Goal: Information Seeking & Learning: Learn about a topic

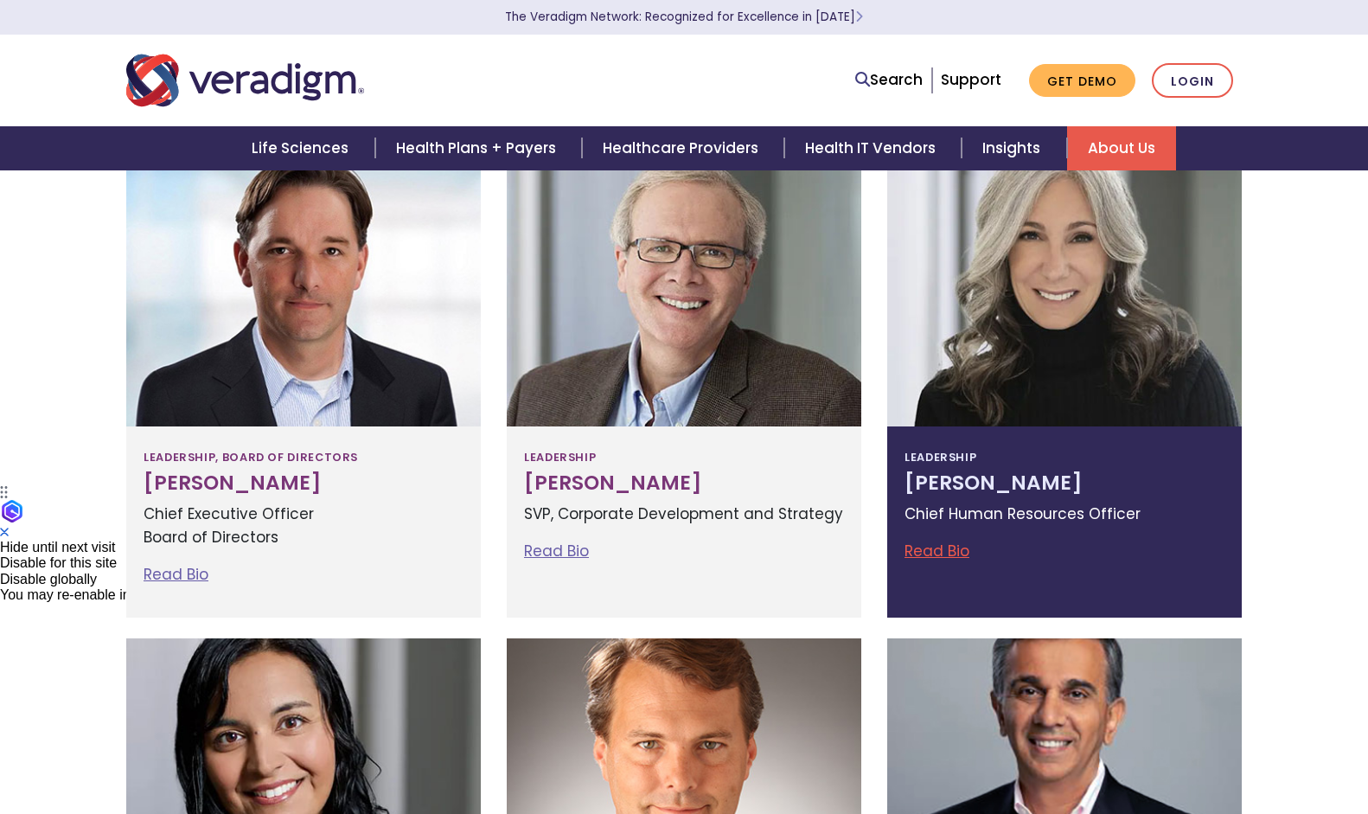
click at [932, 552] on link "Read Bio" at bounding box center [937, 551] width 65 height 21
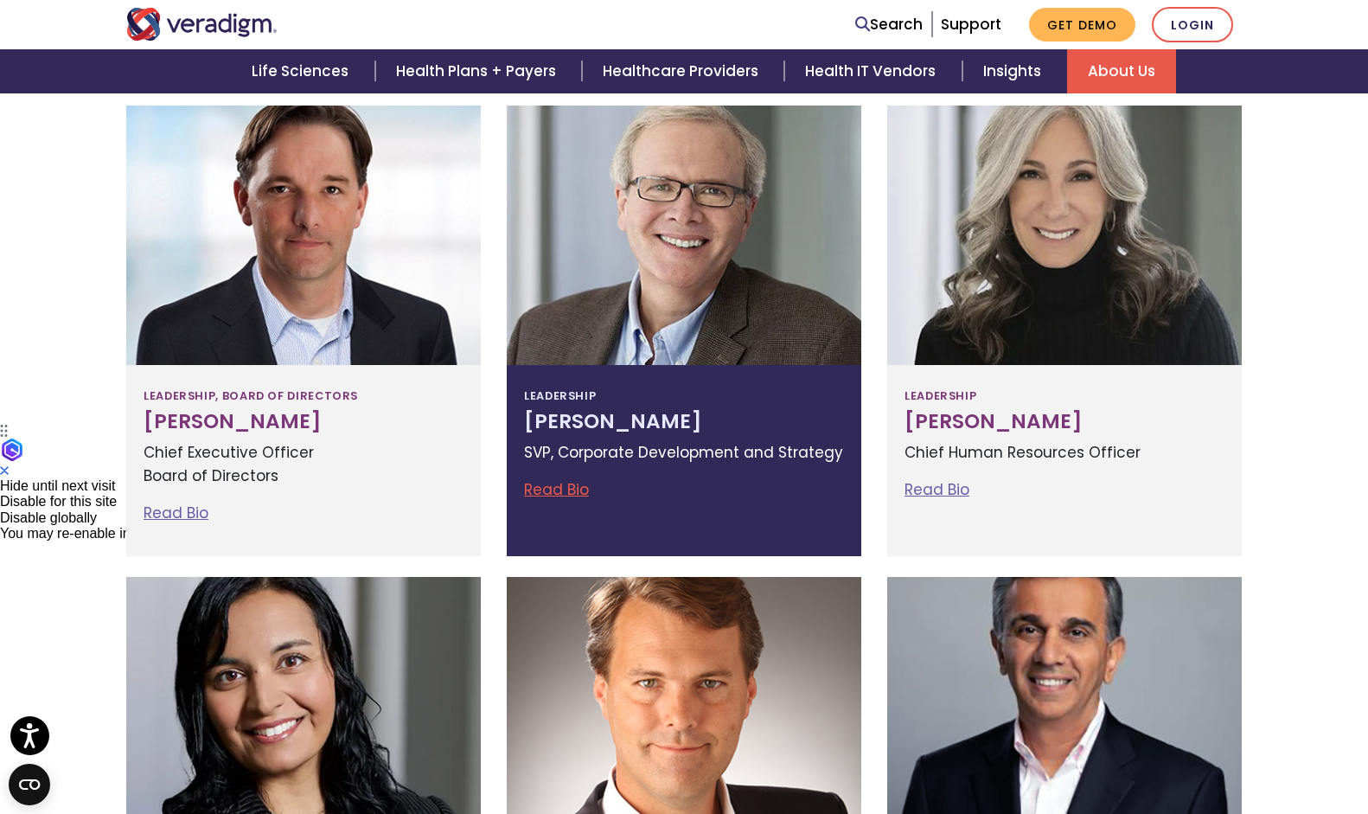
scroll to position [617, 0]
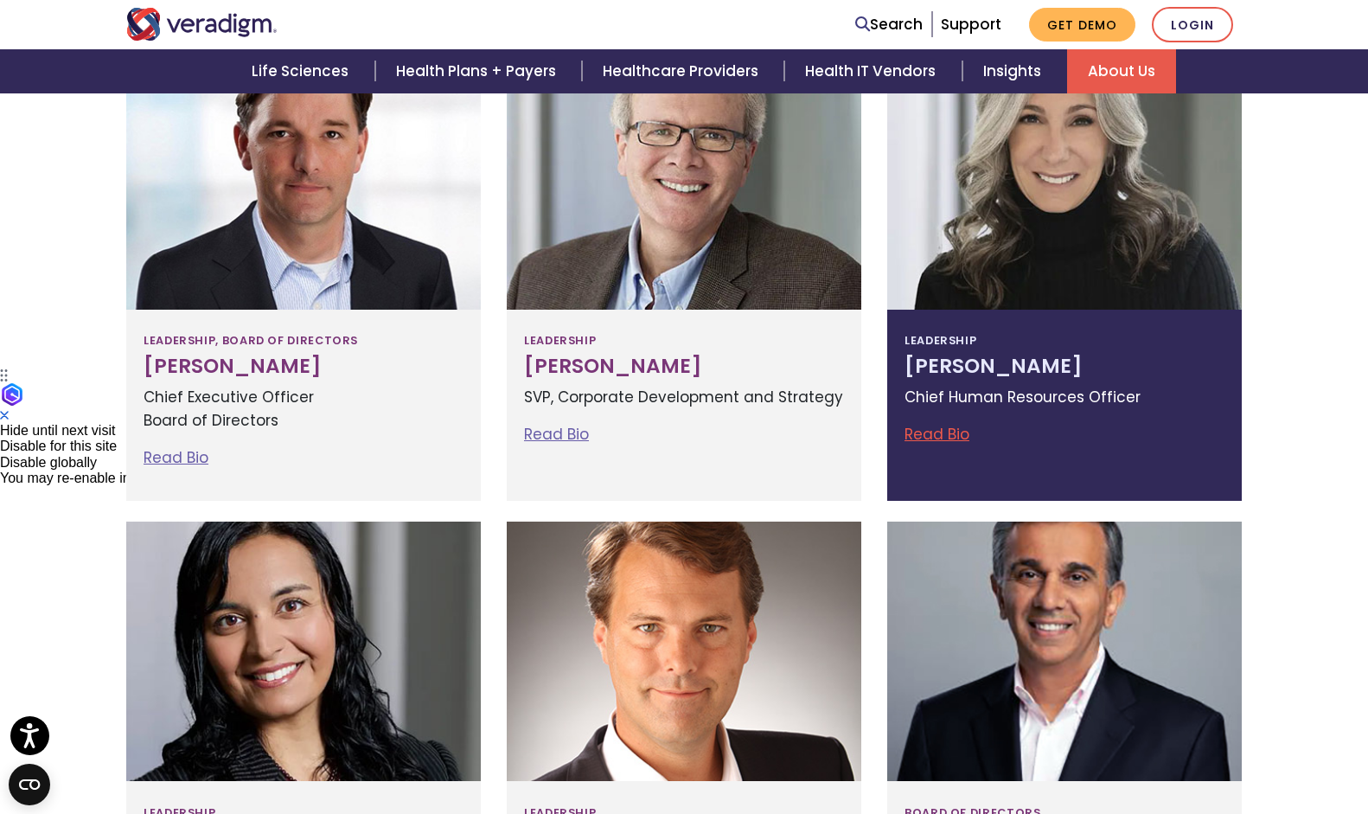
click at [959, 431] on link "Read Bio" at bounding box center [937, 434] width 65 height 21
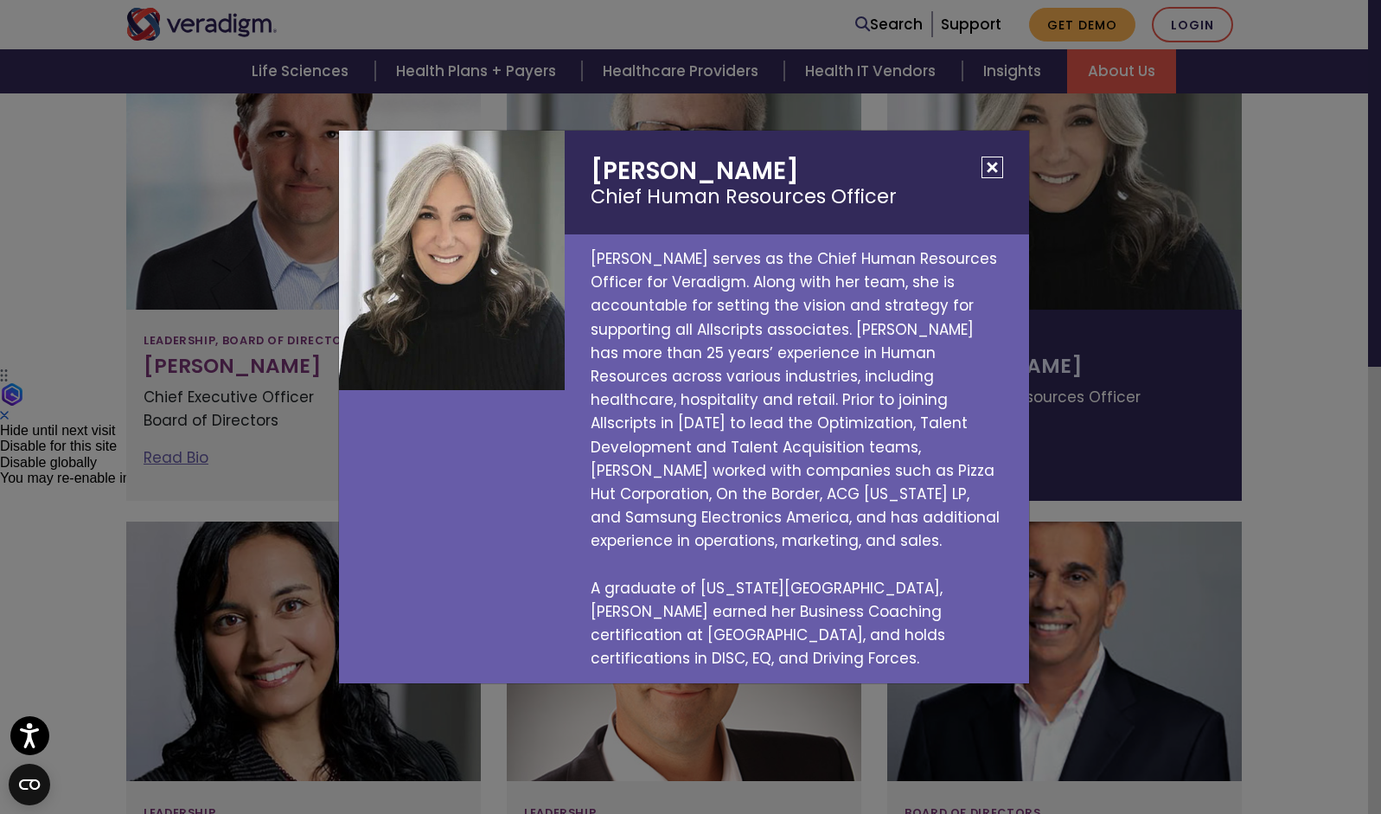
click at [1000, 175] on h2 "[PERSON_NAME] Chief Human Resources Officer" at bounding box center [797, 183] width 465 height 104
click at [999, 178] on button "Close" at bounding box center [993, 168] width 22 height 22
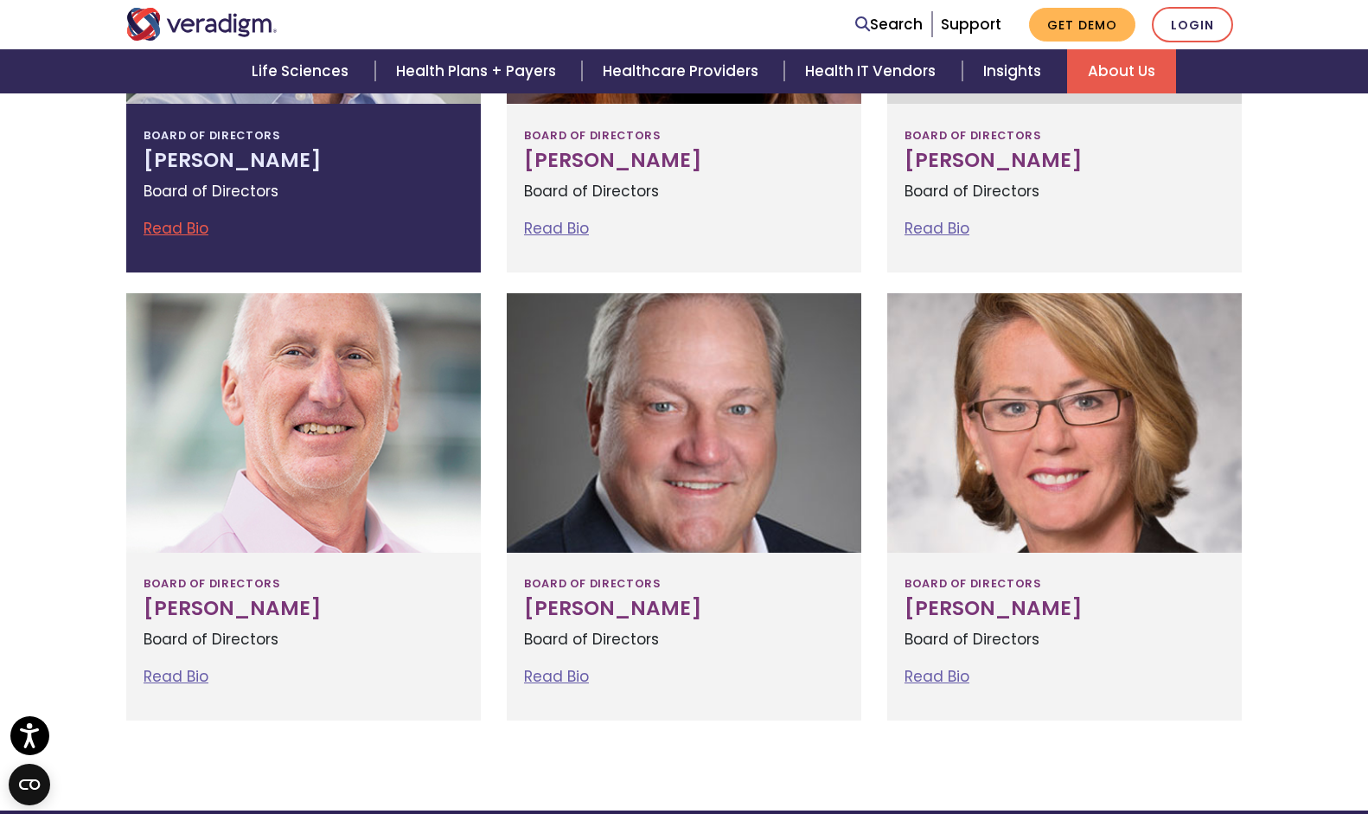
scroll to position [1803, 0]
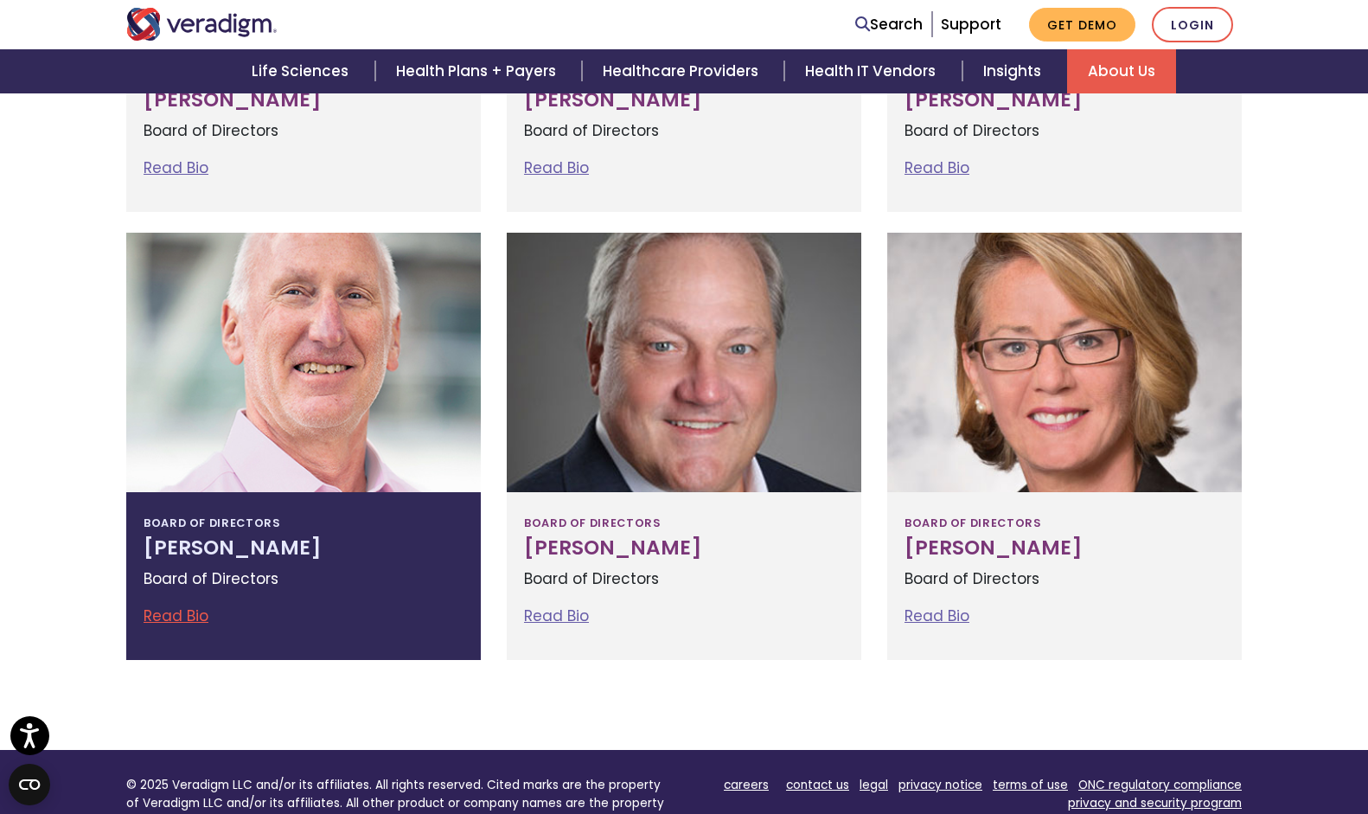
click at [188, 621] on link "Read Bio" at bounding box center [176, 615] width 65 height 21
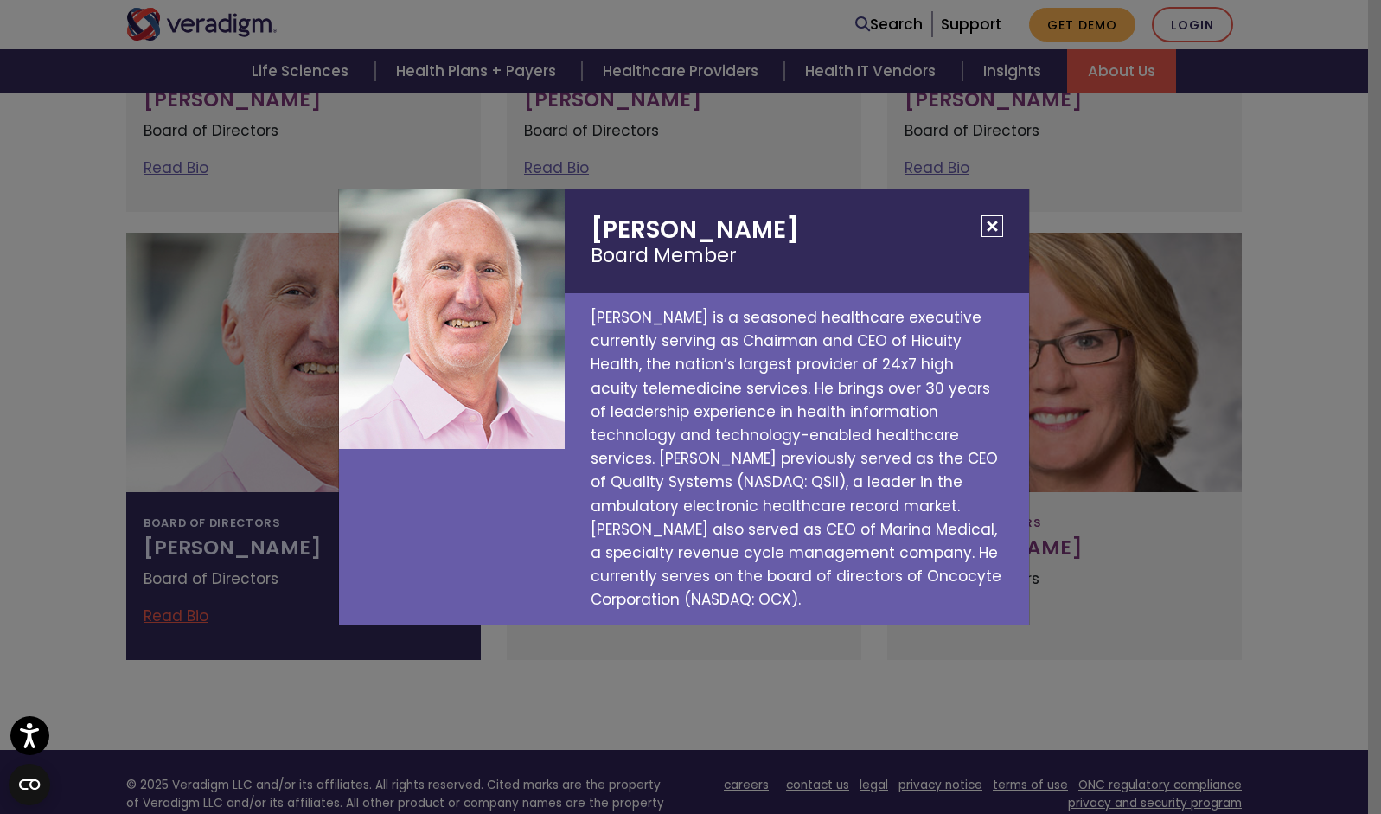
click at [619, 680] on div "[PERSON_NAME] Board Member [PERSON_NAME] is a seasoned healthcare executive cur…" at bounding box center [690, 407] width 1381 height 814
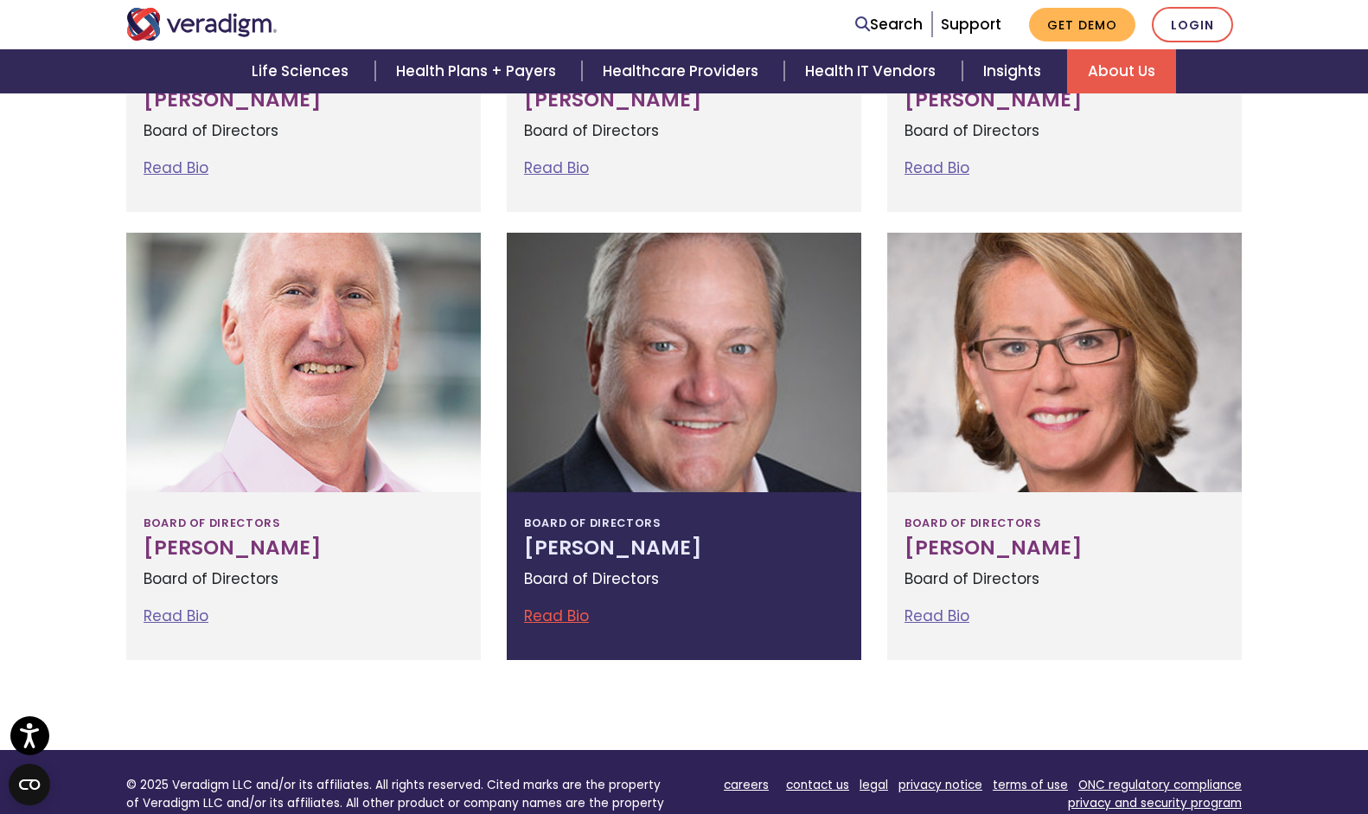
click at [565, 613] on link "Read Bio" at bounding box center [556, 615] width 65 height 21
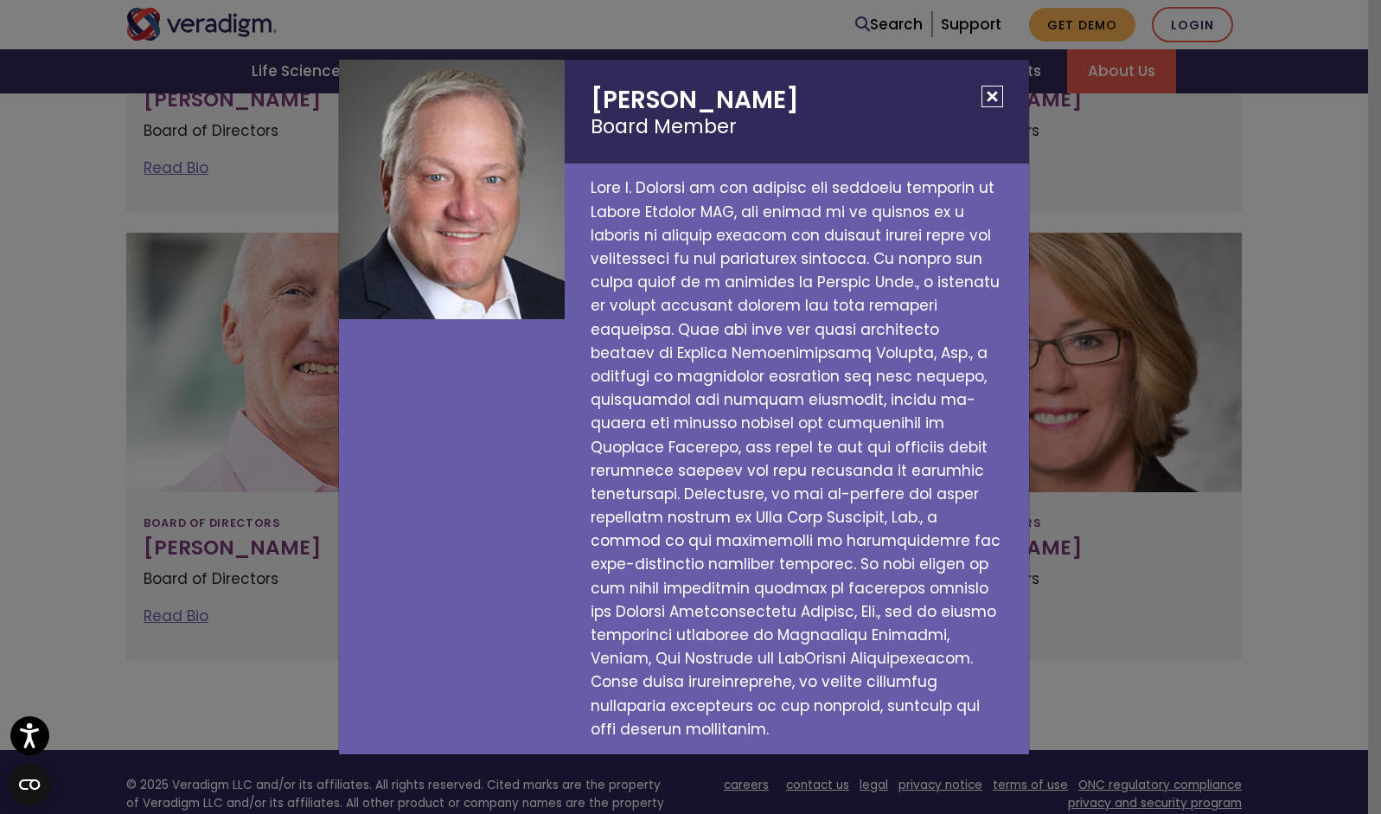
click at [987, 107] on button "Close" at bounding box center [993, 97] width 22 height 22
